Goal: Information Seeking & Learning: Find specific page/section

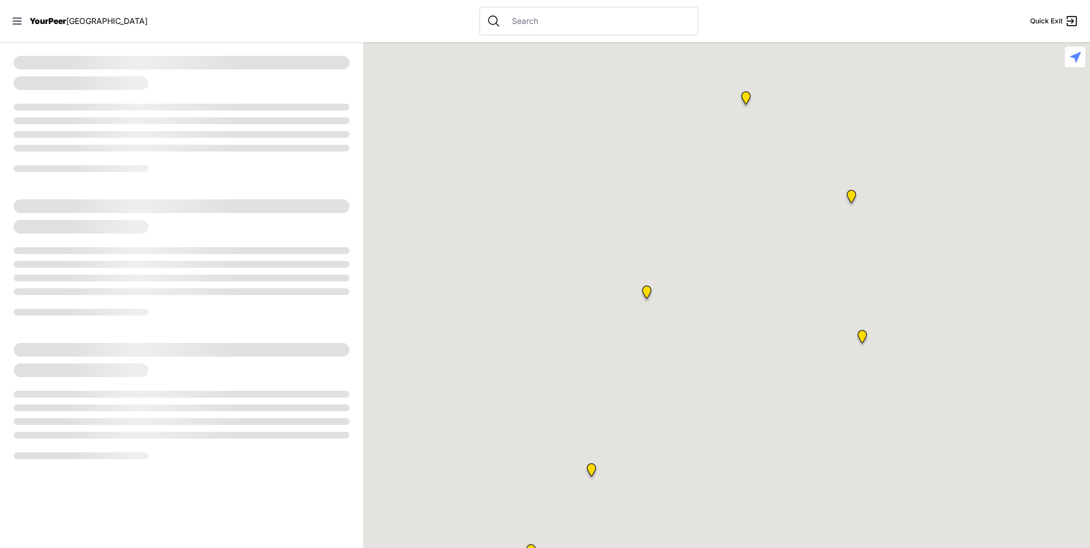
select select "recentlyUpdated"
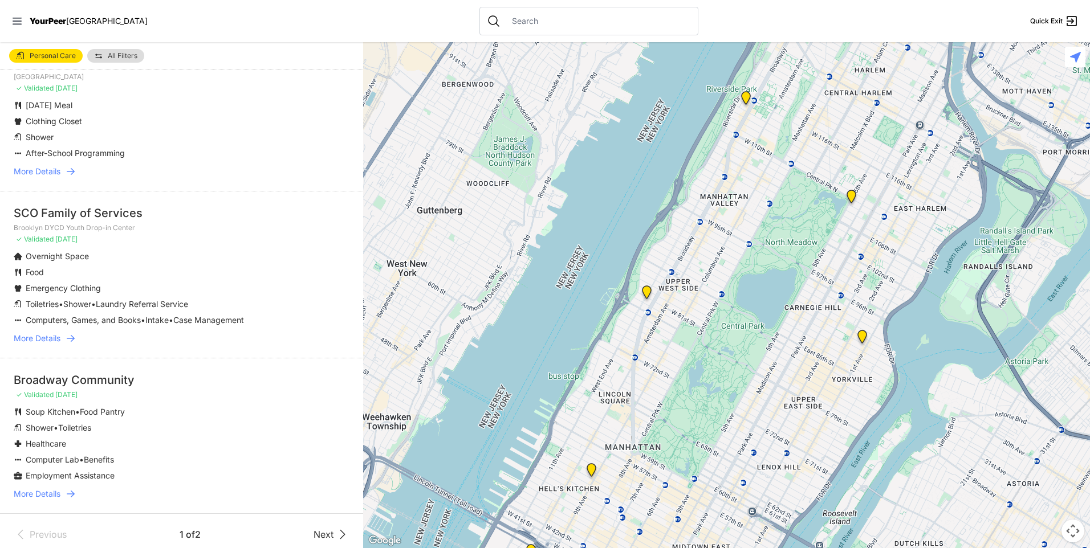
scroll to position [2815, 0]
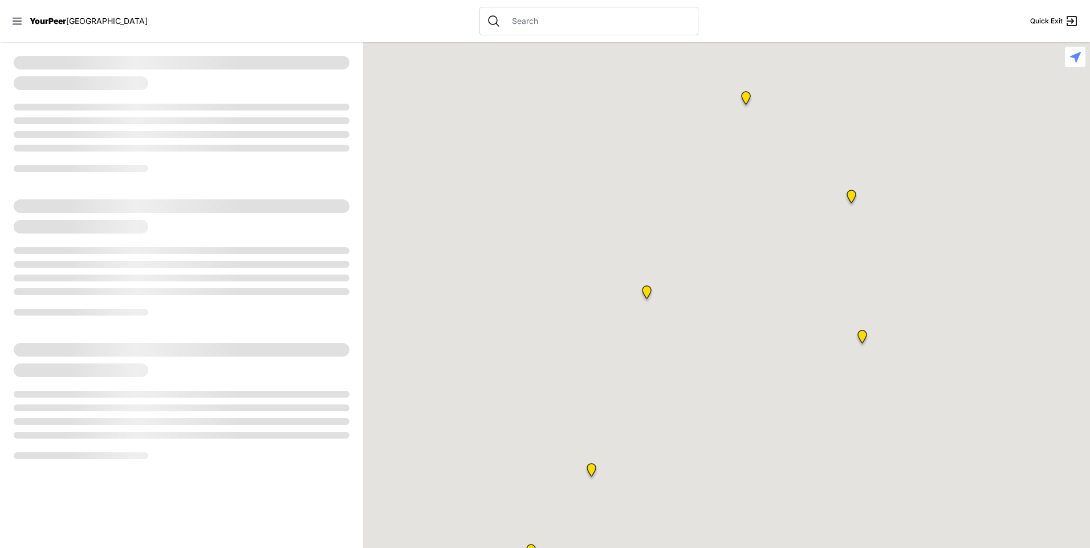
select select "recentlyUpdated"
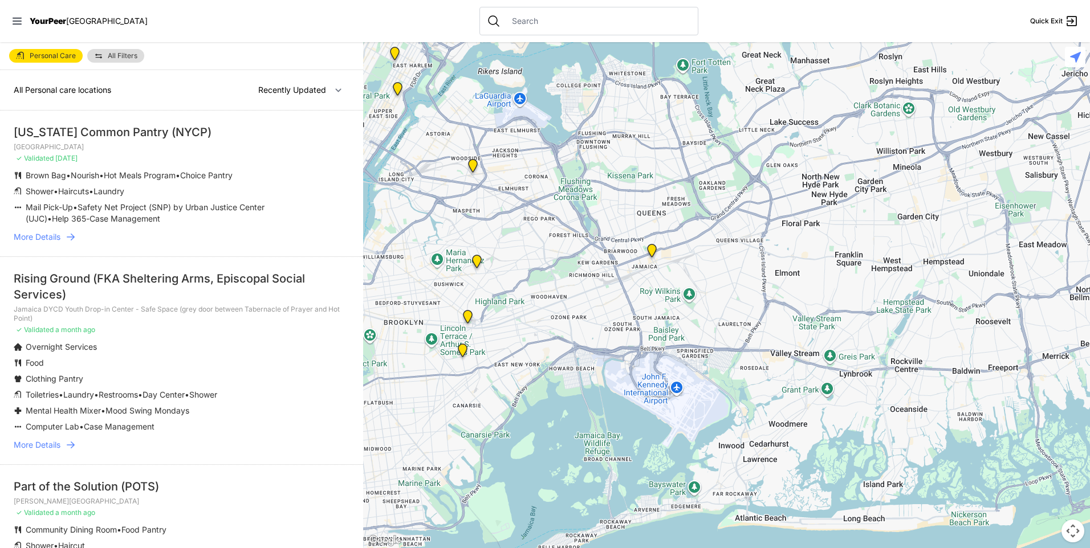
click at [652, 253] on img "Jamaica DYCD Youth Drop-in Center - Safe Space (grey door between Tabernacle of…" at bounding box center [652, 253] width 14 height 18
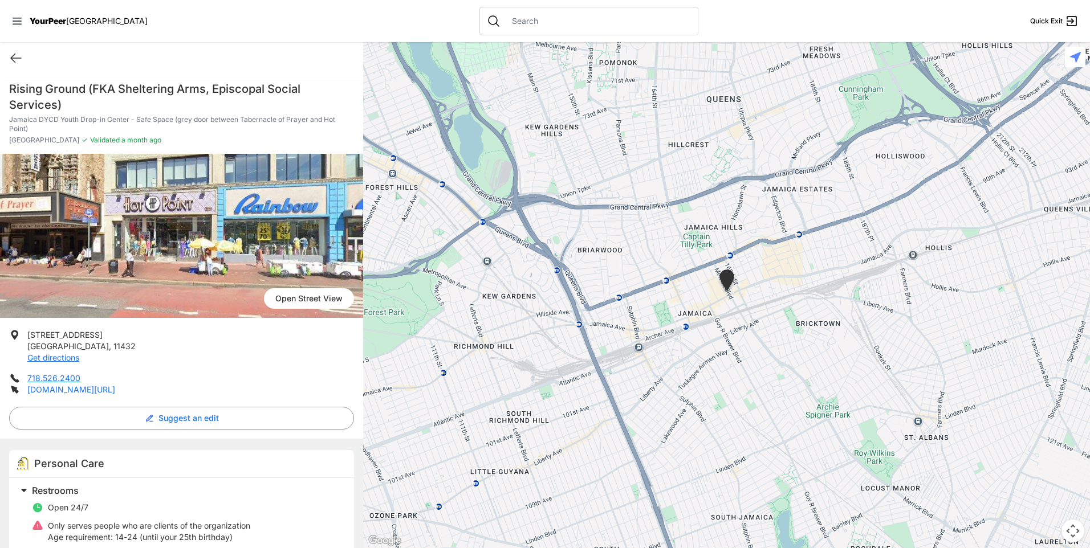
click at [70, 392] on link "[DOMAIN_NAME][URL]" at bounding box center [71, 390] width 88 height 10
click at [18, 62] on icon at bounding box center [16, 58] width 14 height 14
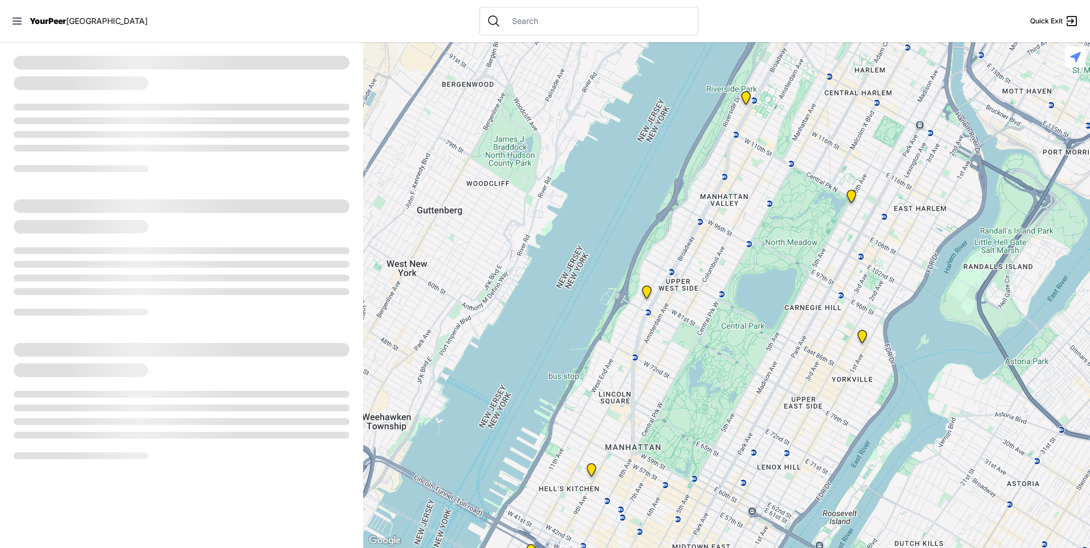
select select "recentlyUpdated"
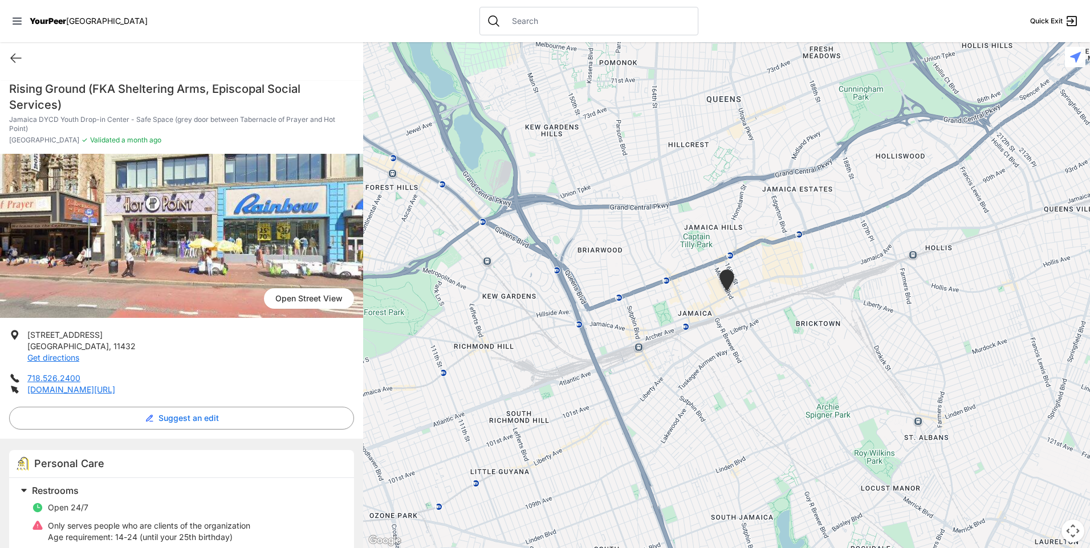
select select "recentlyUpdated"
